Goal: Task Accomplishment & Management: Use online tool/utility

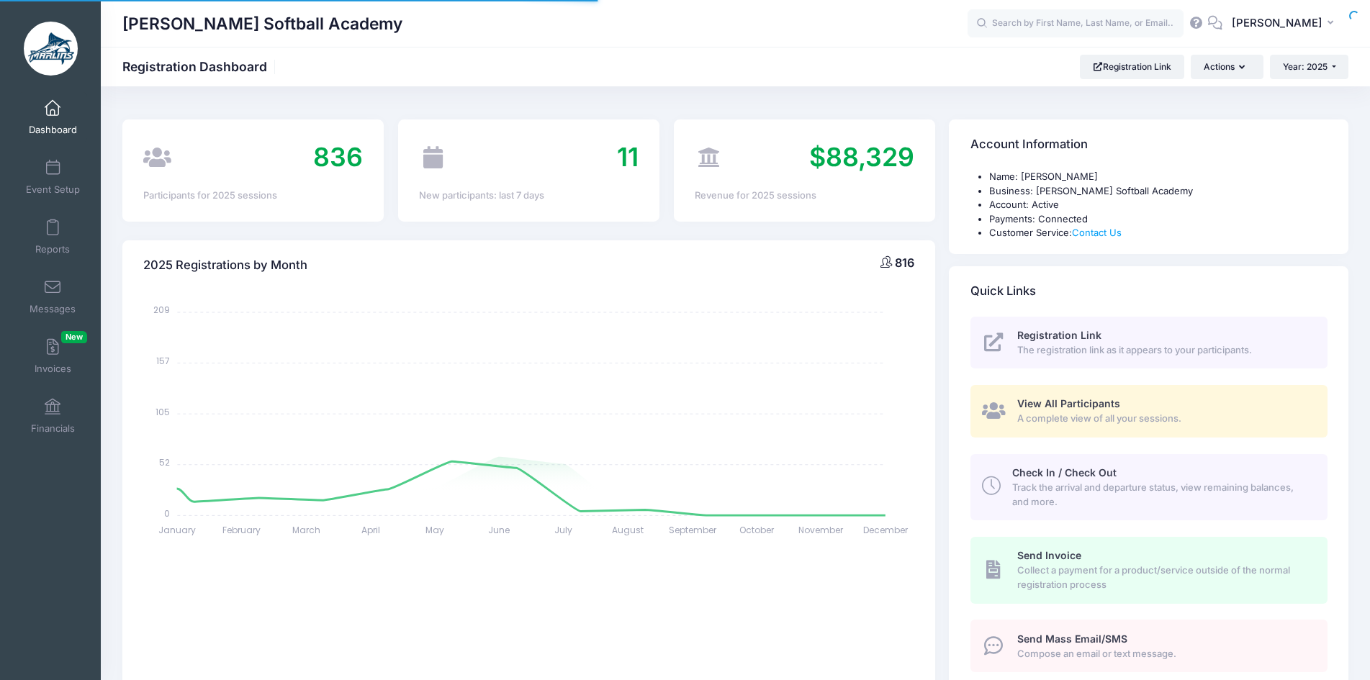
select select
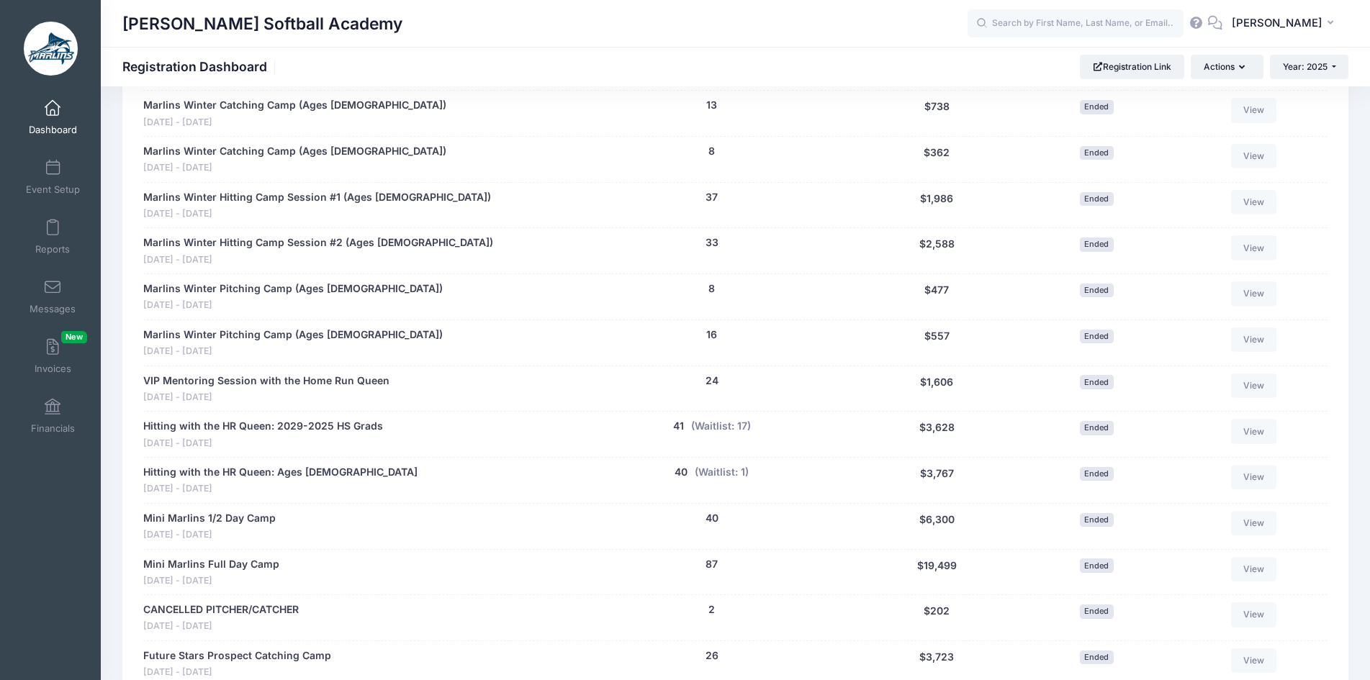
scroll to position [1584, 0]
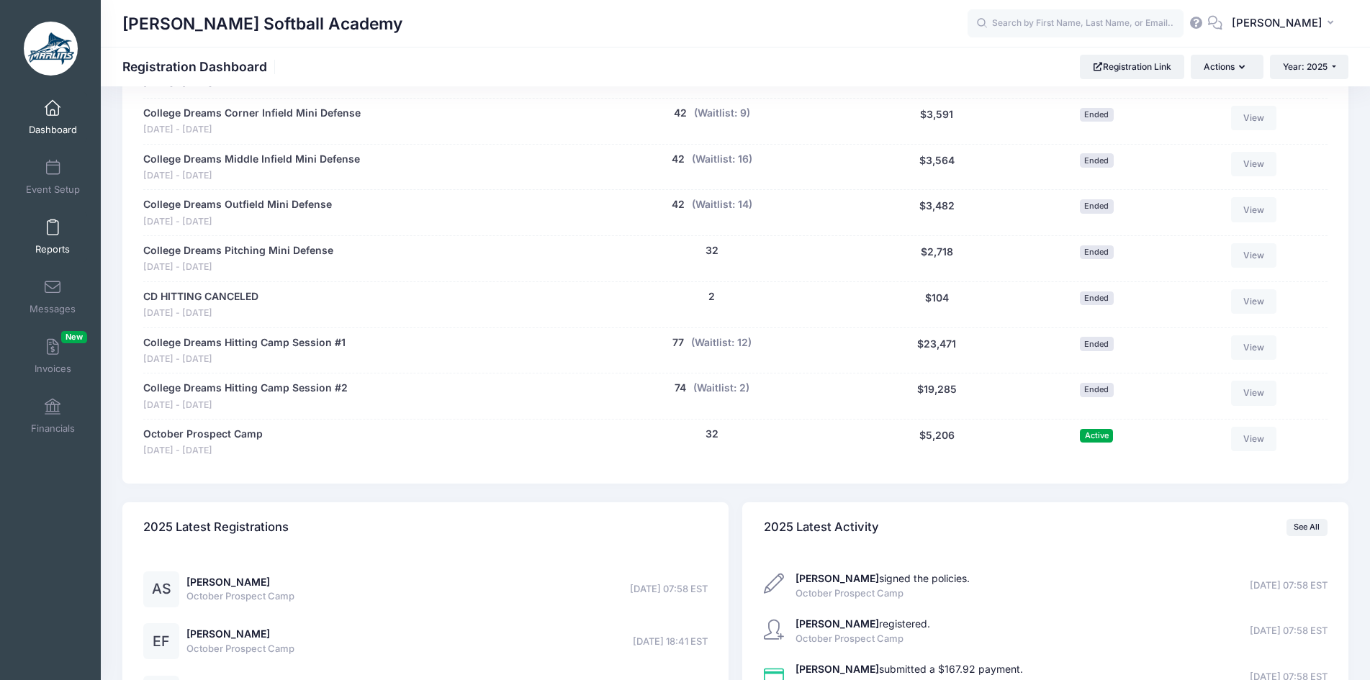
click at [39, 224] on link "Reports" at bounding box center [53, 237] width 68 height 50
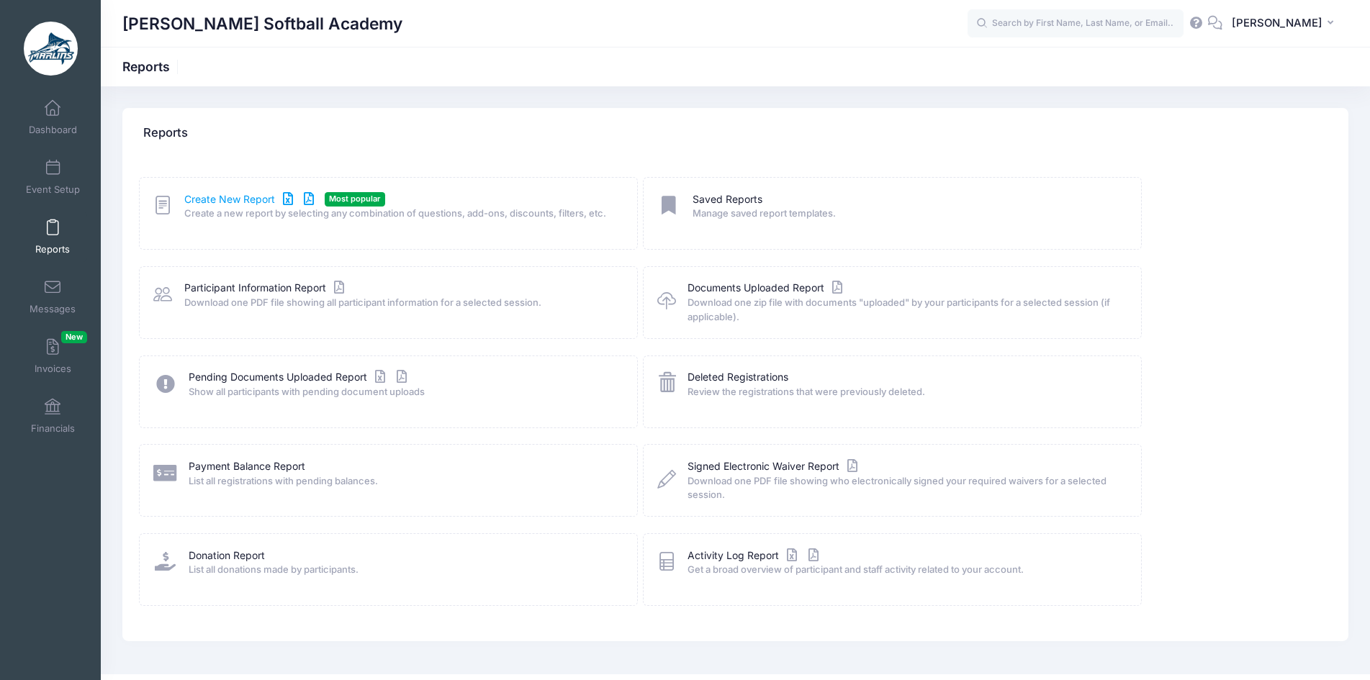
click at [219, 202] on link "Create New Report" at bounding box center [251, 199] width 134 height 15
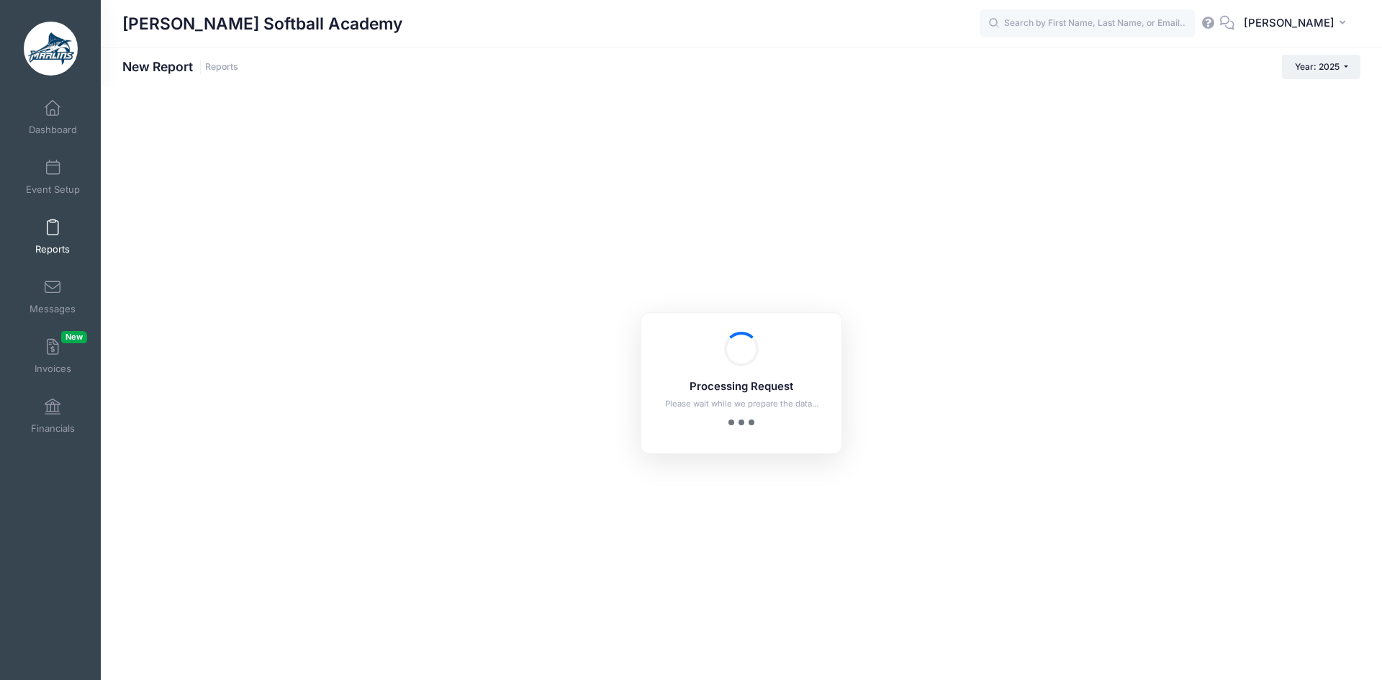
checkbox input "true"
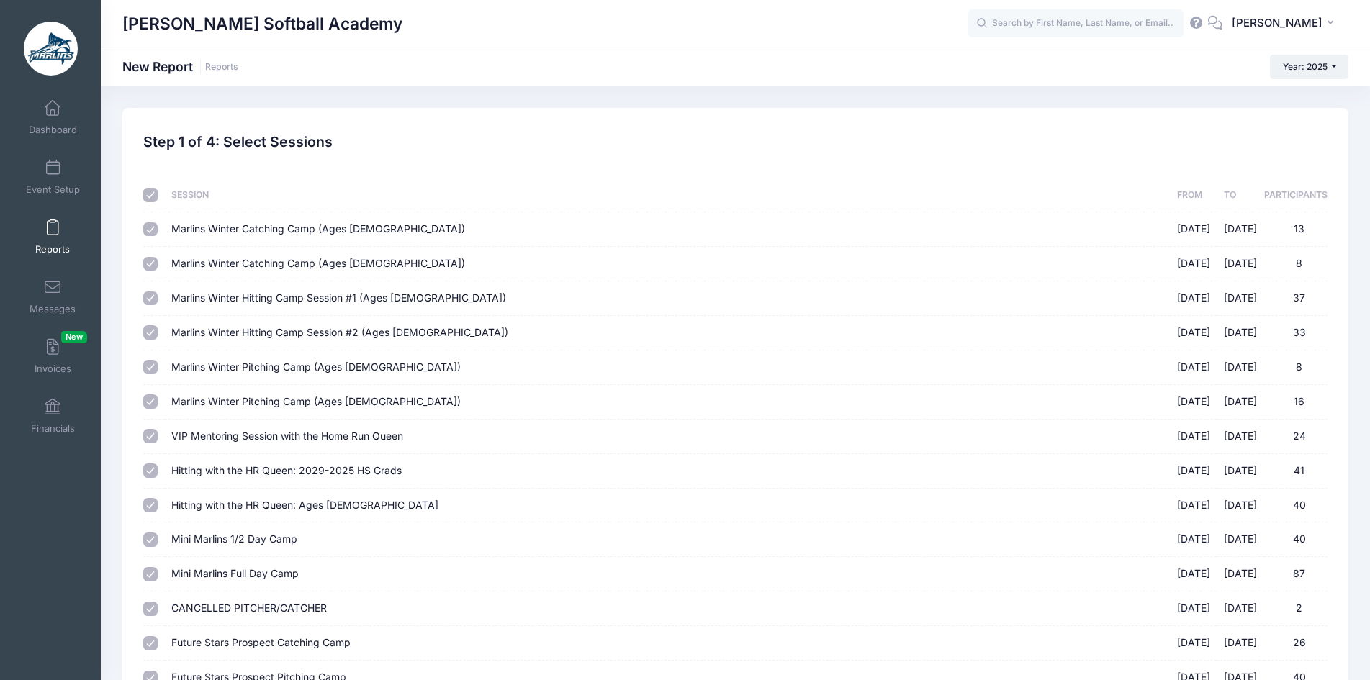
click at [150, 202] on input "checkbox" at bounding box center [150, 195] width 14 height 14
checkbox input "false"
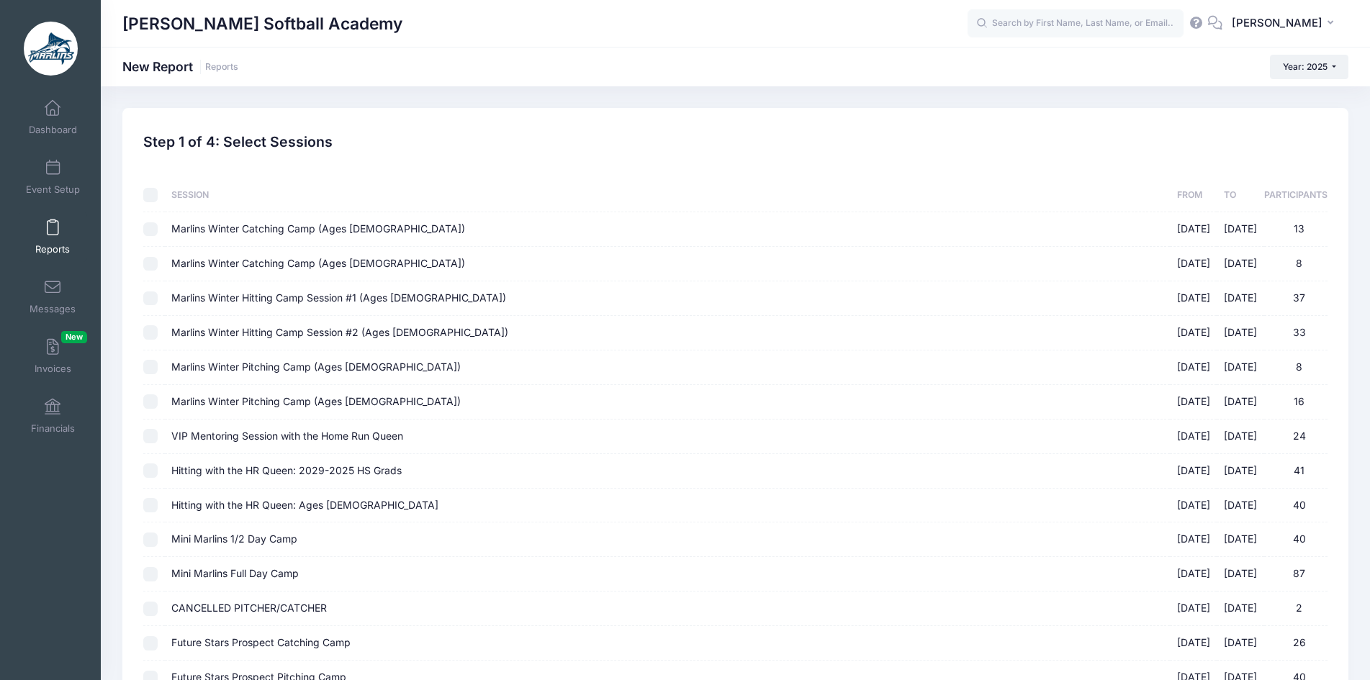
checkbox input "false"
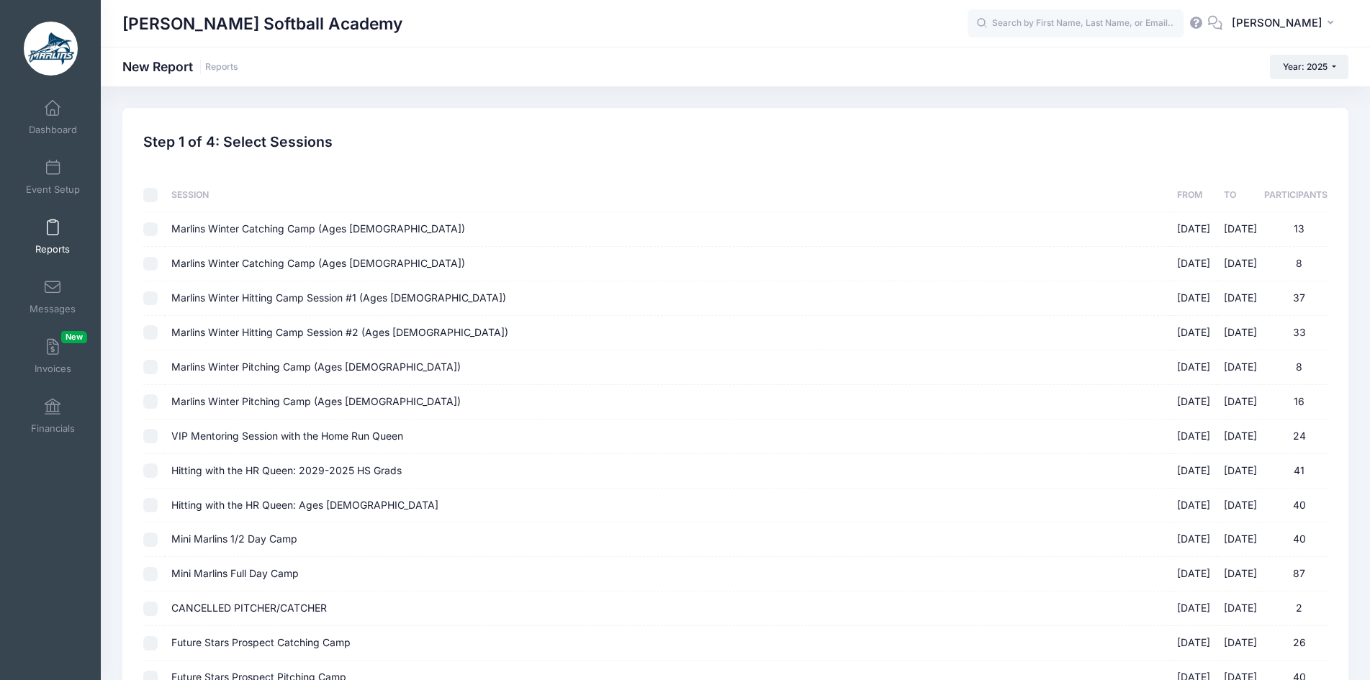
checkbox input "false"
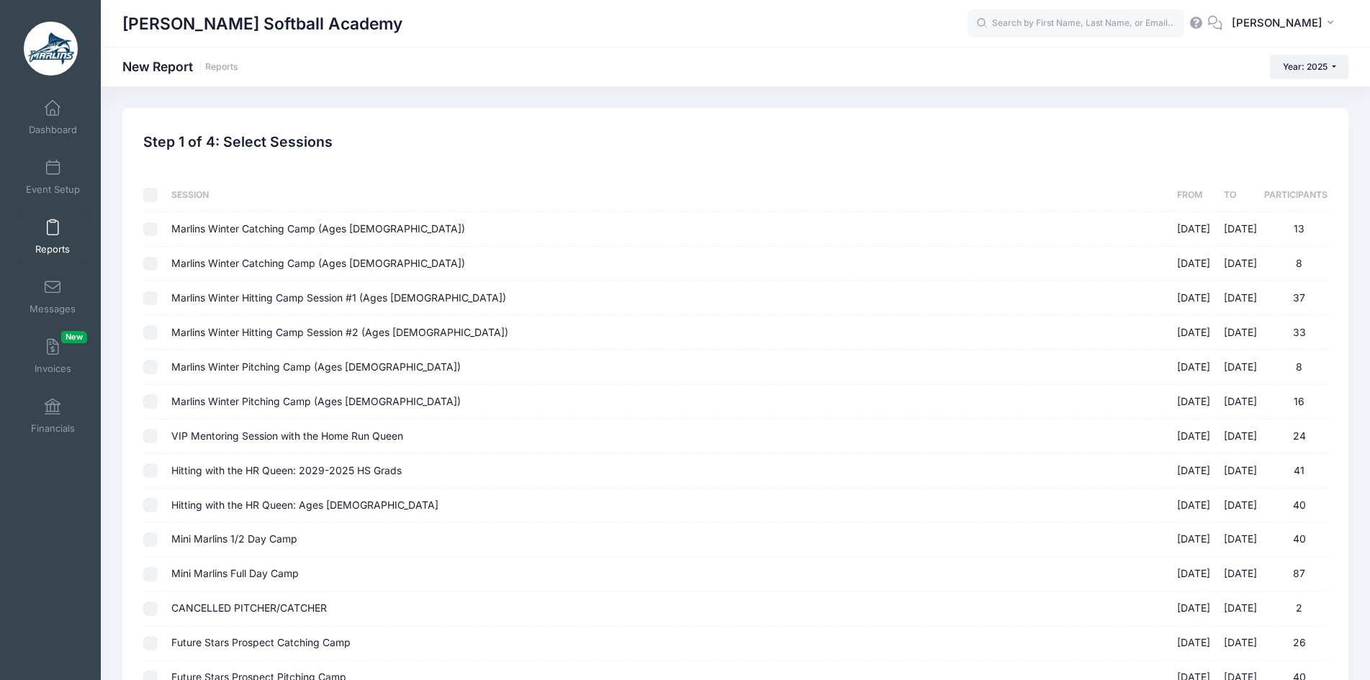
checkbox input "false"
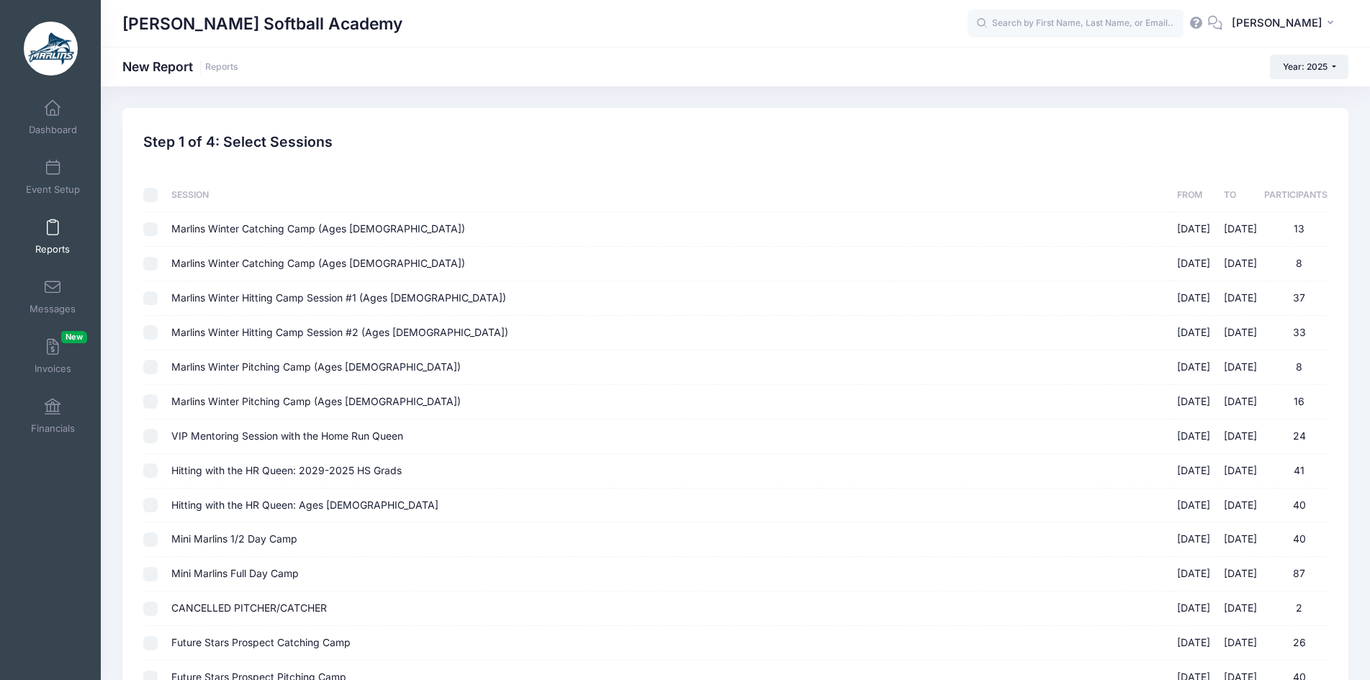
checkbox input "false"
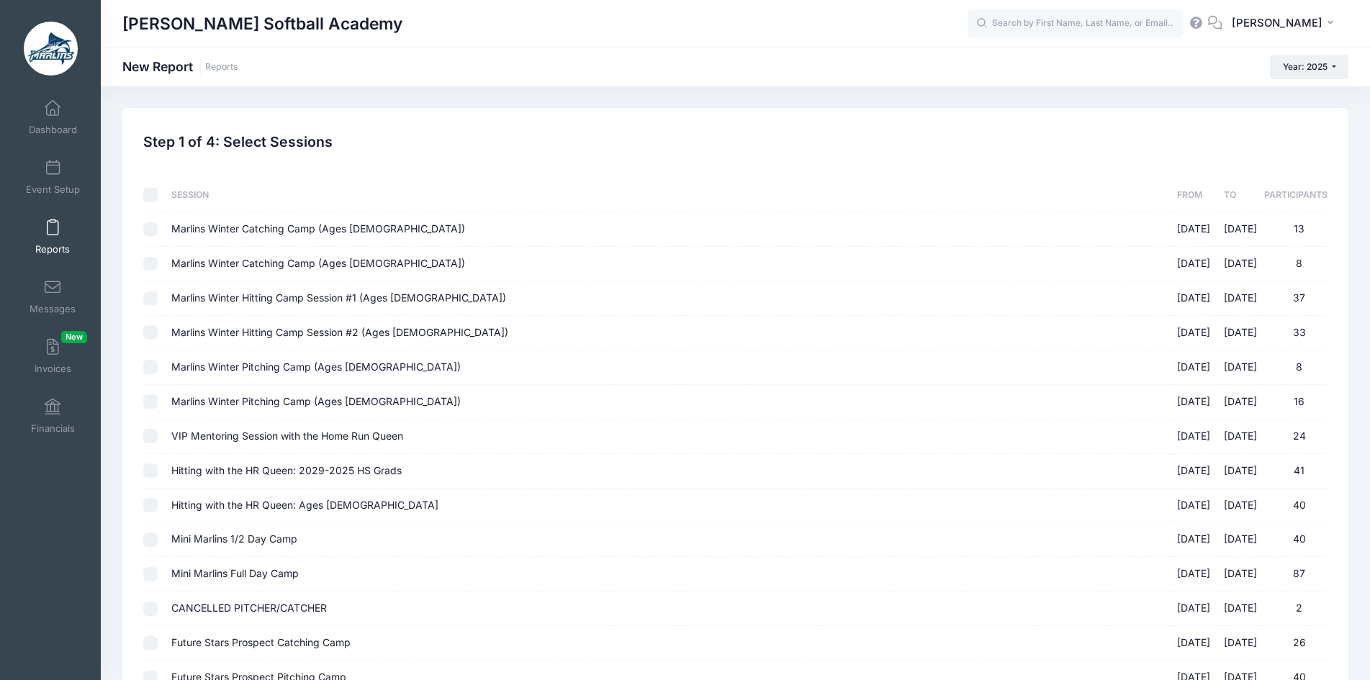
checkbox input "false"
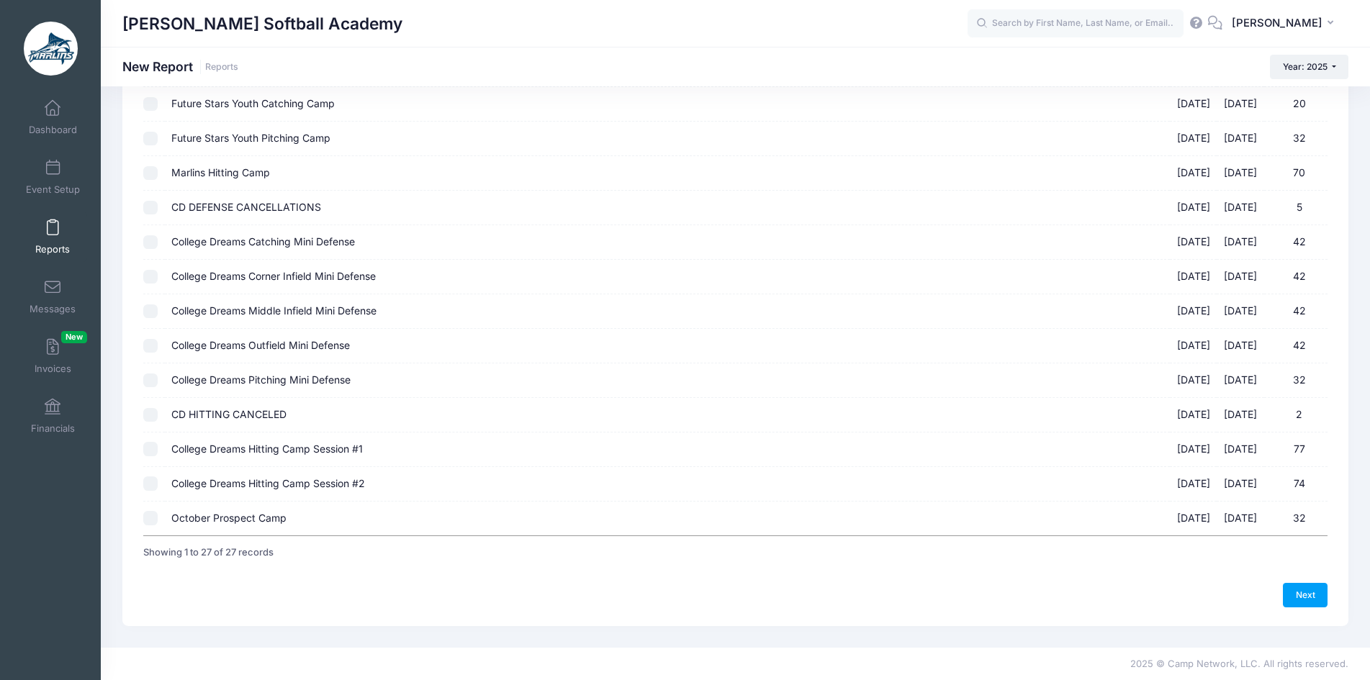
click at [150, 515] on input "October Prospect Camp 10/05/2025 - 10/05/2025 32" at bounding box center [150, 518] width 14 height 14
checkbox input "true"
click at [1294, 585] on link "Next" at bounding box center [1305, 595] width 45 height 24
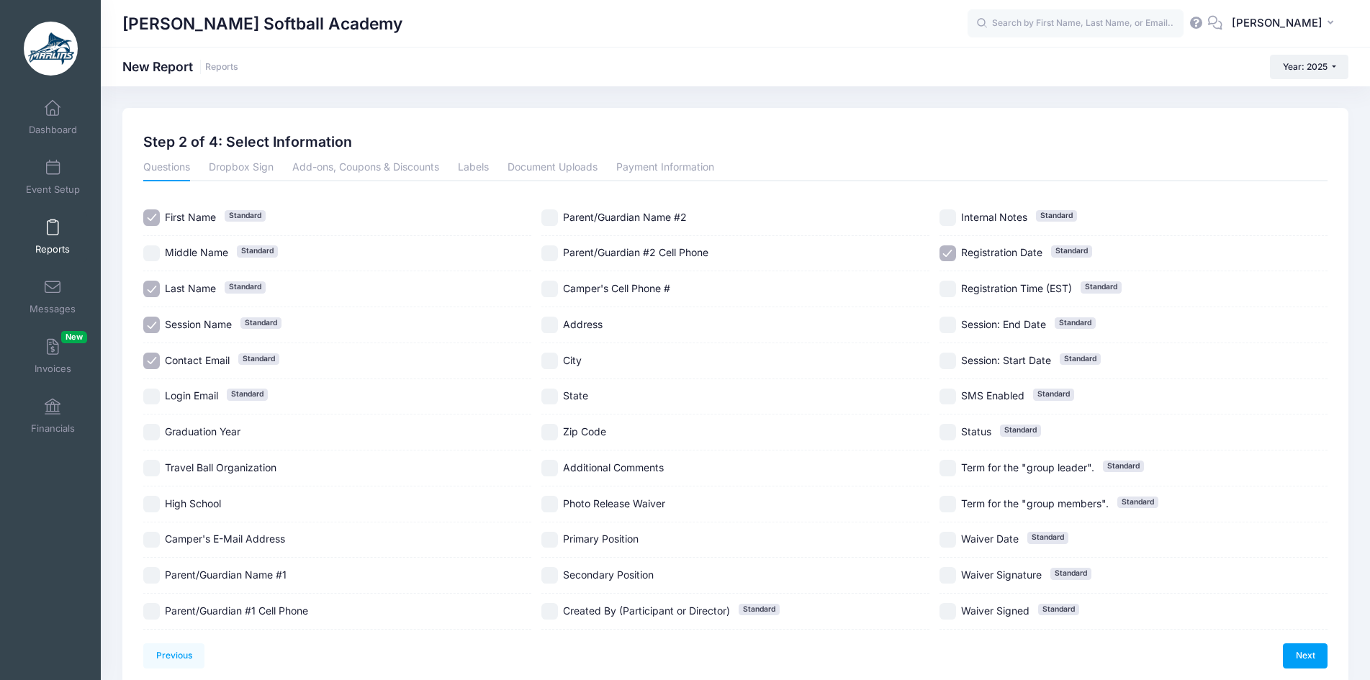
click at [626, 533] on span "Primary Position" at bounding box center [601, 539] width 76 height 12
checkbox input "true"
click at [625, 573] on span "Secondary Position" at bounding box center [608, 575] width 91 height 12
checkbox input "true"
click at [231, 435] on span "Graduation Year" at bounding box center [203, 431] width 76 height 12
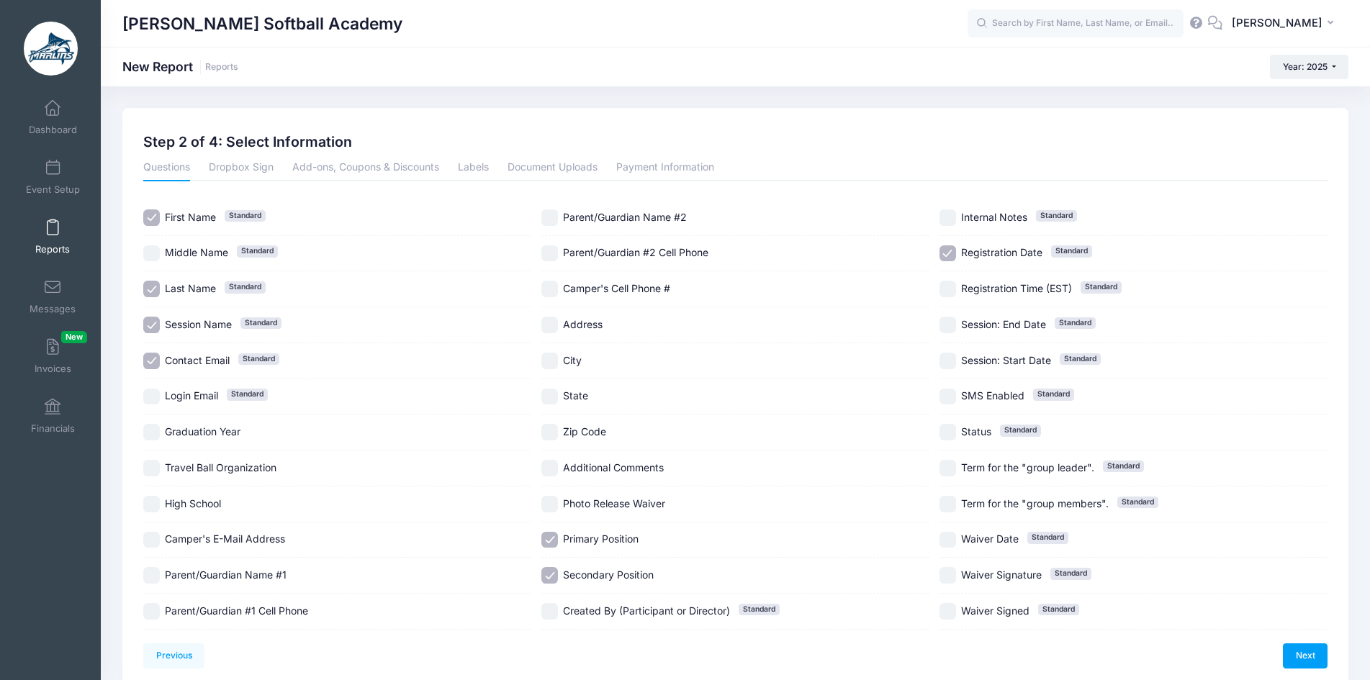
checkbox input "true"
click at [154, 353] on input "Contact Email Standard" at bounding box center [151, 361] width 17 height 17
checkbox input "false"
click at [158, 323] on input "Session Name Standard" at bounding box center [151, 325] width 17 height 17
checkbox input "false"
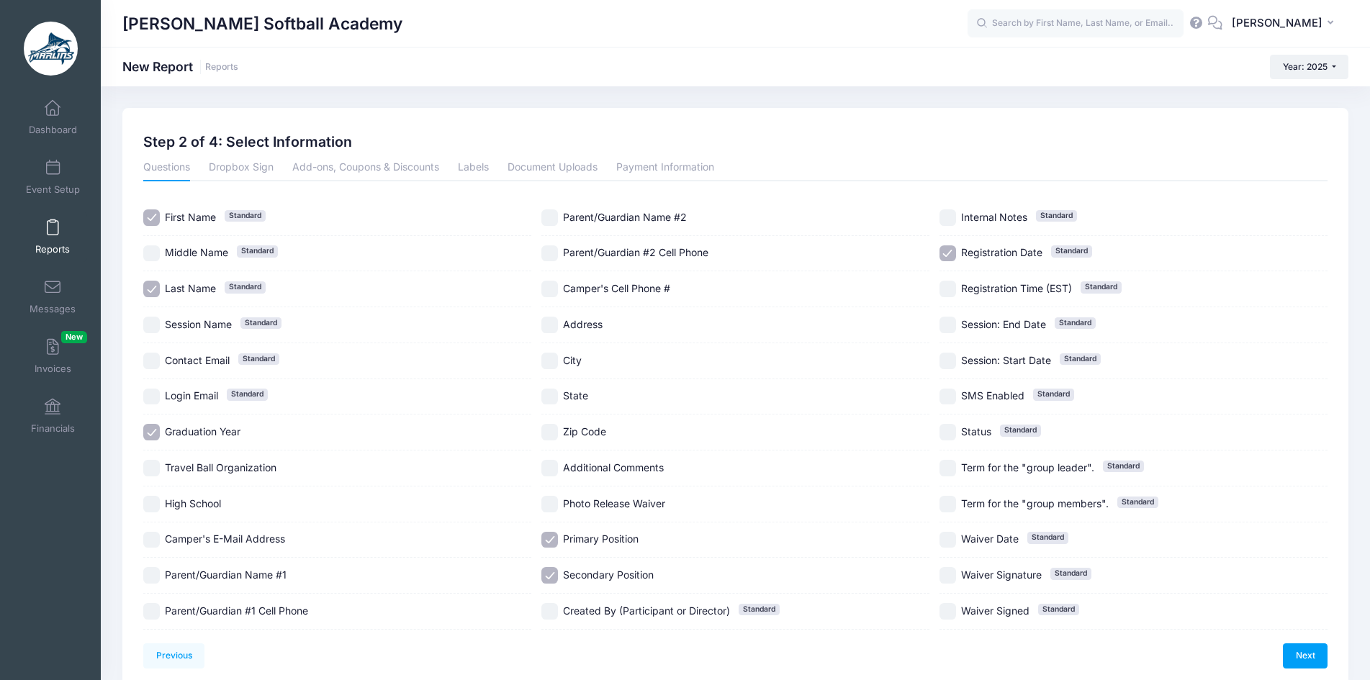
drag, startPoint x: 949, startPoint y: 253, endPoint x: 1093, endPoint y: 436, distance: 232.2
click at [951, 258] on input "Registration Date Standard" at bounding box center [948, 254] width 17 height 17
checkbox input "false"
click at [1294, 653] on link "Next" at bounding box center [1305, 656] width 45 height 24
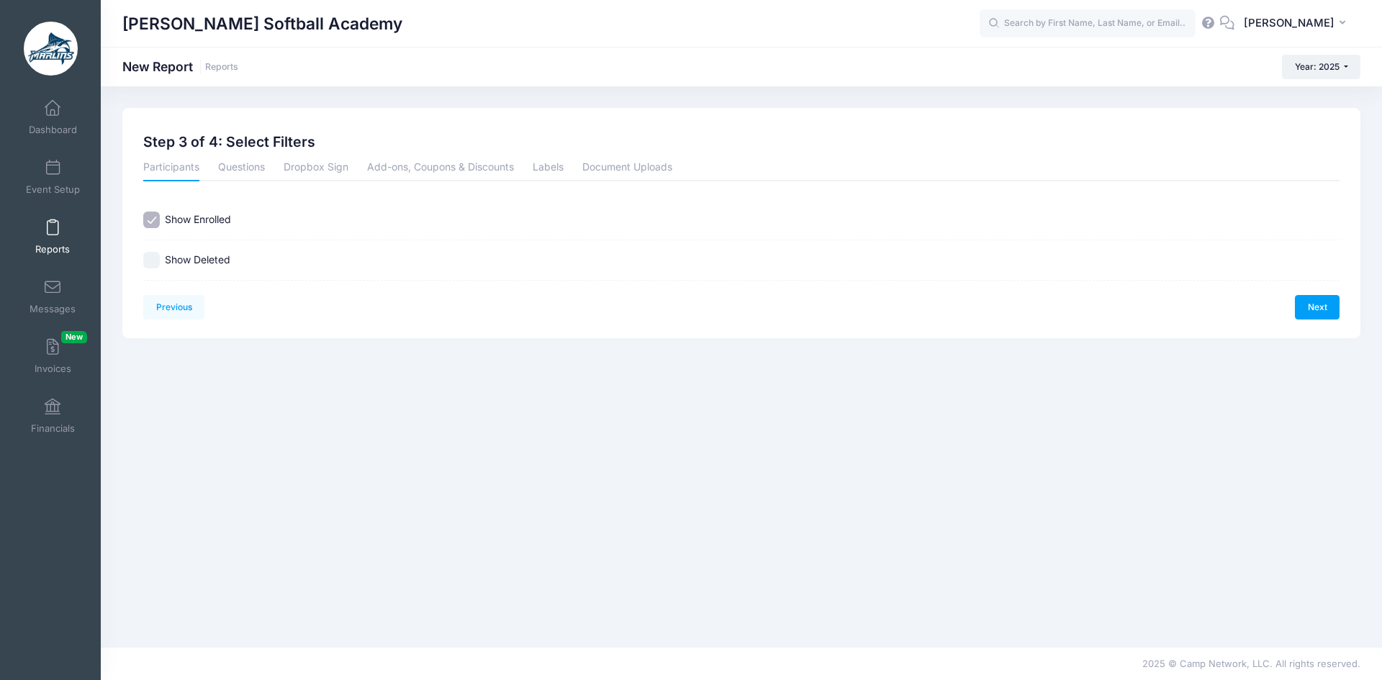
click at [1294, 303] on div "Next" at bounding box center [1041, 307] width 598 height 24
click at [1305, 303] on link "Next" at bounding box center [1317, 307] width 45 height 24
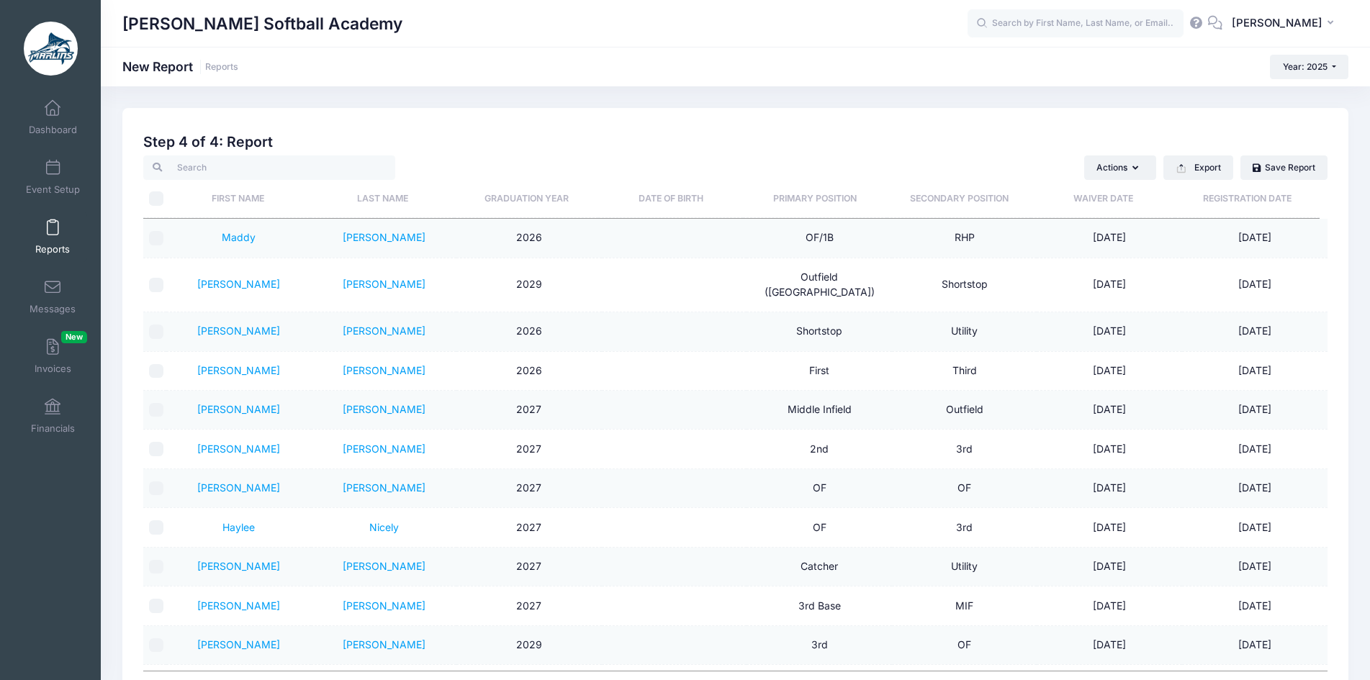
click at [837, 197] on th "Primary Position" at bounding box center [815, 199] width 144 height 38
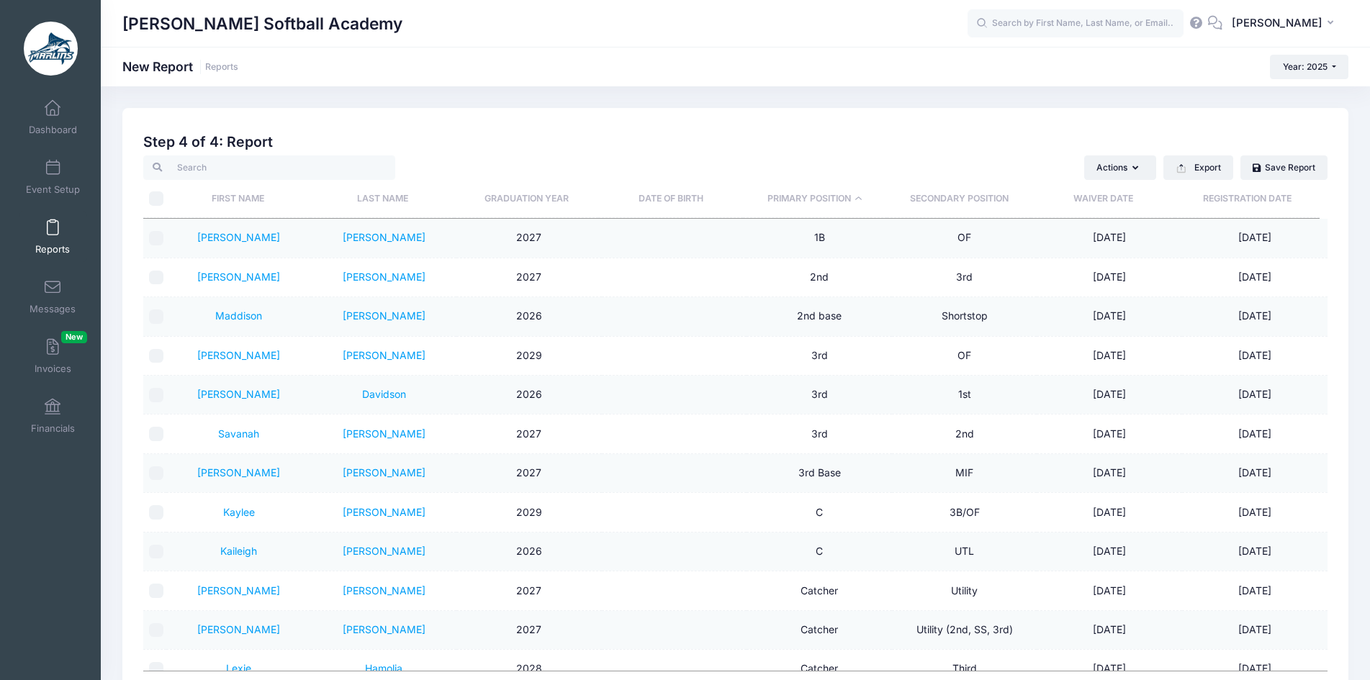
click at [558, 192] on th "Graduation Year" at bounding box center [526, 199] width 144 height 38
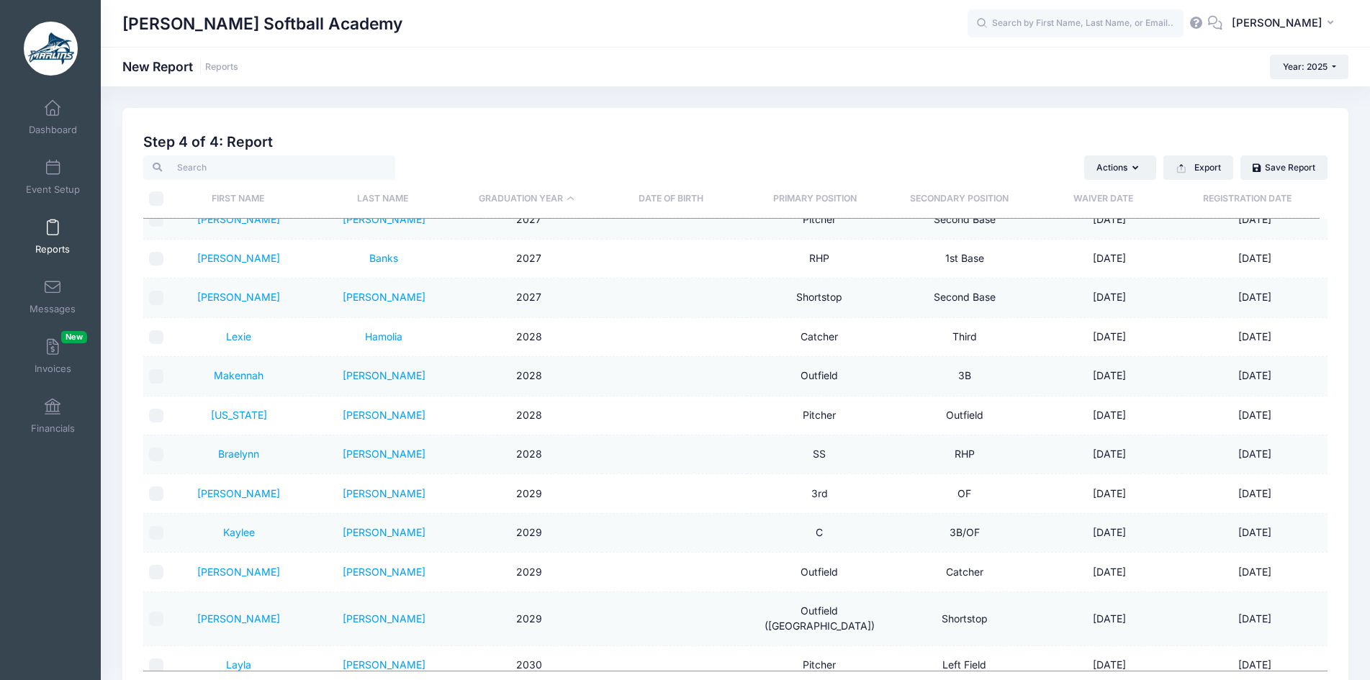
scroll to position [515, 0]
